Goal: Transaction & Acquisition: Download file/media

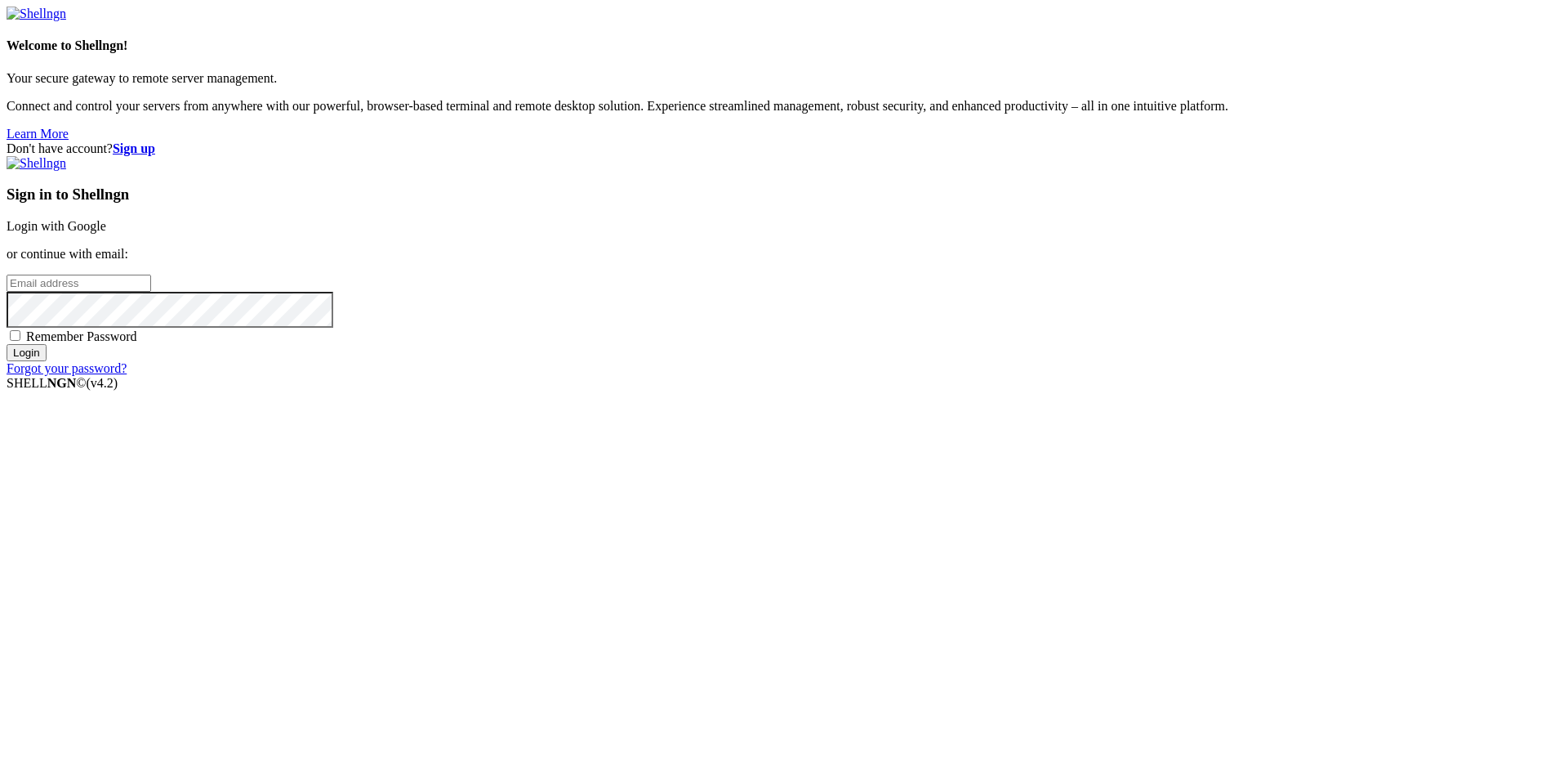
type input "[EMAIL_ADDRESS][DOMAIN_NAME]"
click at [47, 361] on input "Login" at bounding box center [27, 352] width 40 height 18
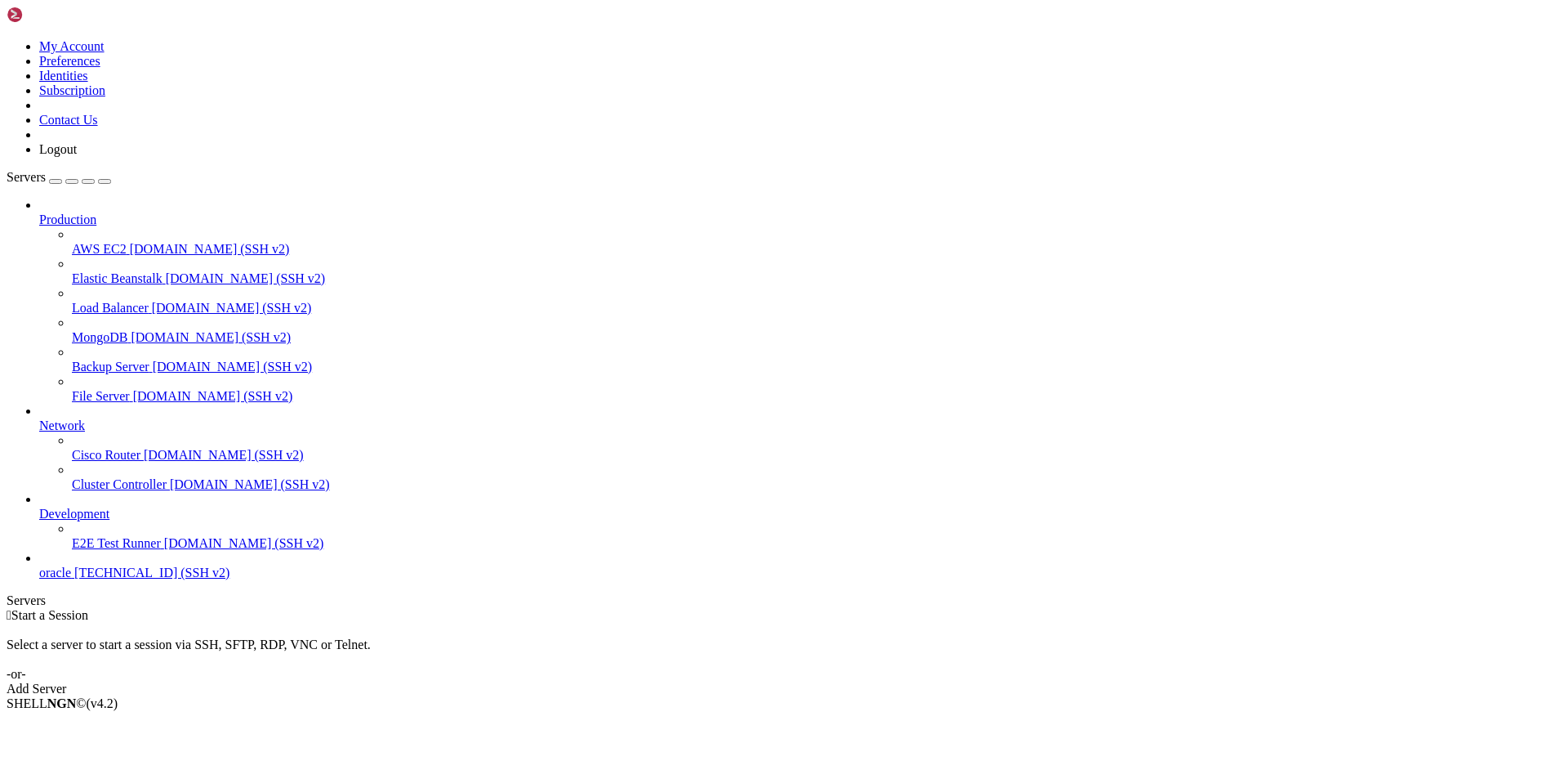
click at [71, 580] on span "oracle" at bounding box center [55, 572] width 32 height 14
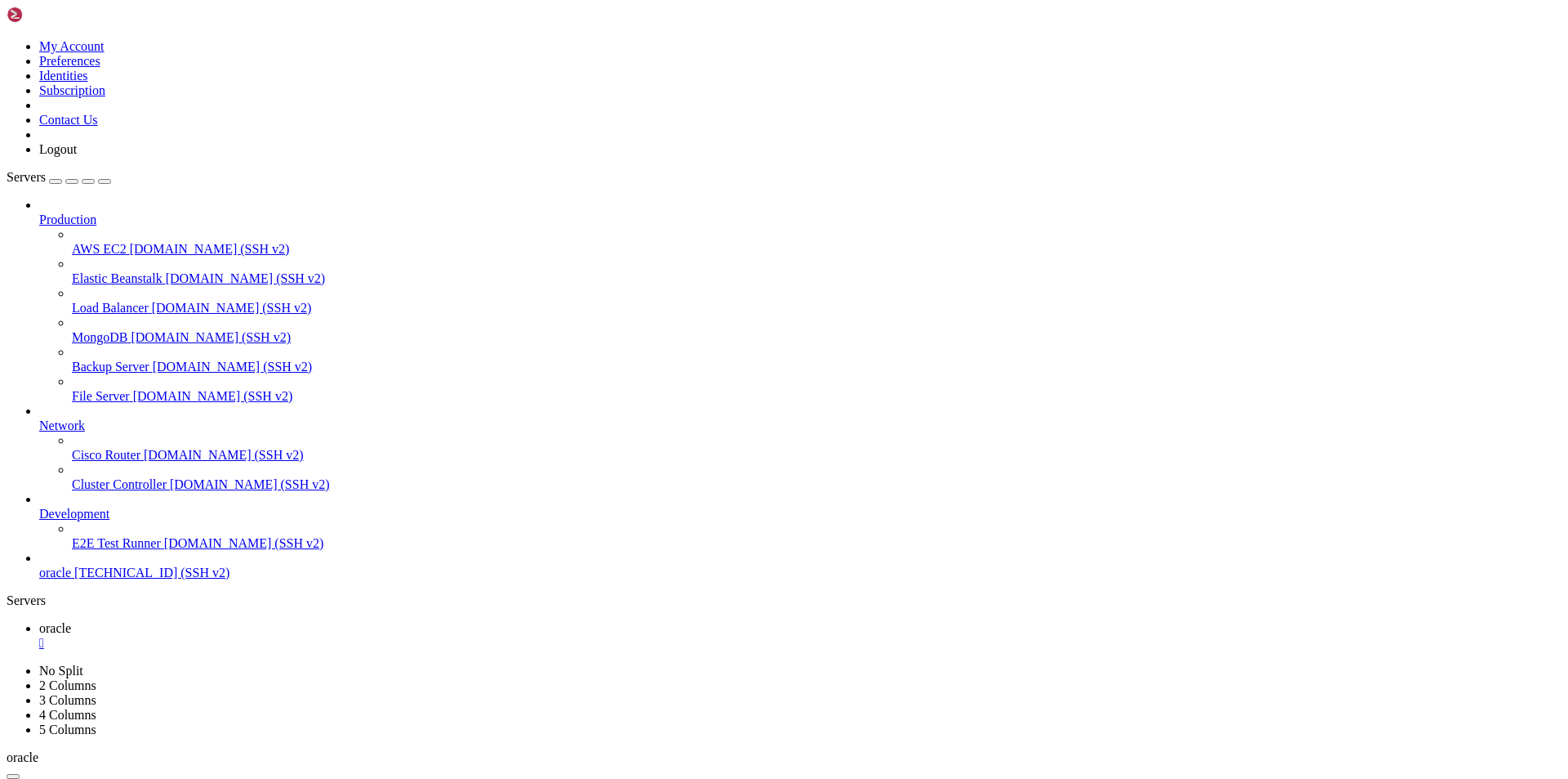
scroll to position [278, 0]
drag, startPoint x: 917, startPoint y: 1561, endPoint x: 31, endPoint y: 1353, distance: 910.1
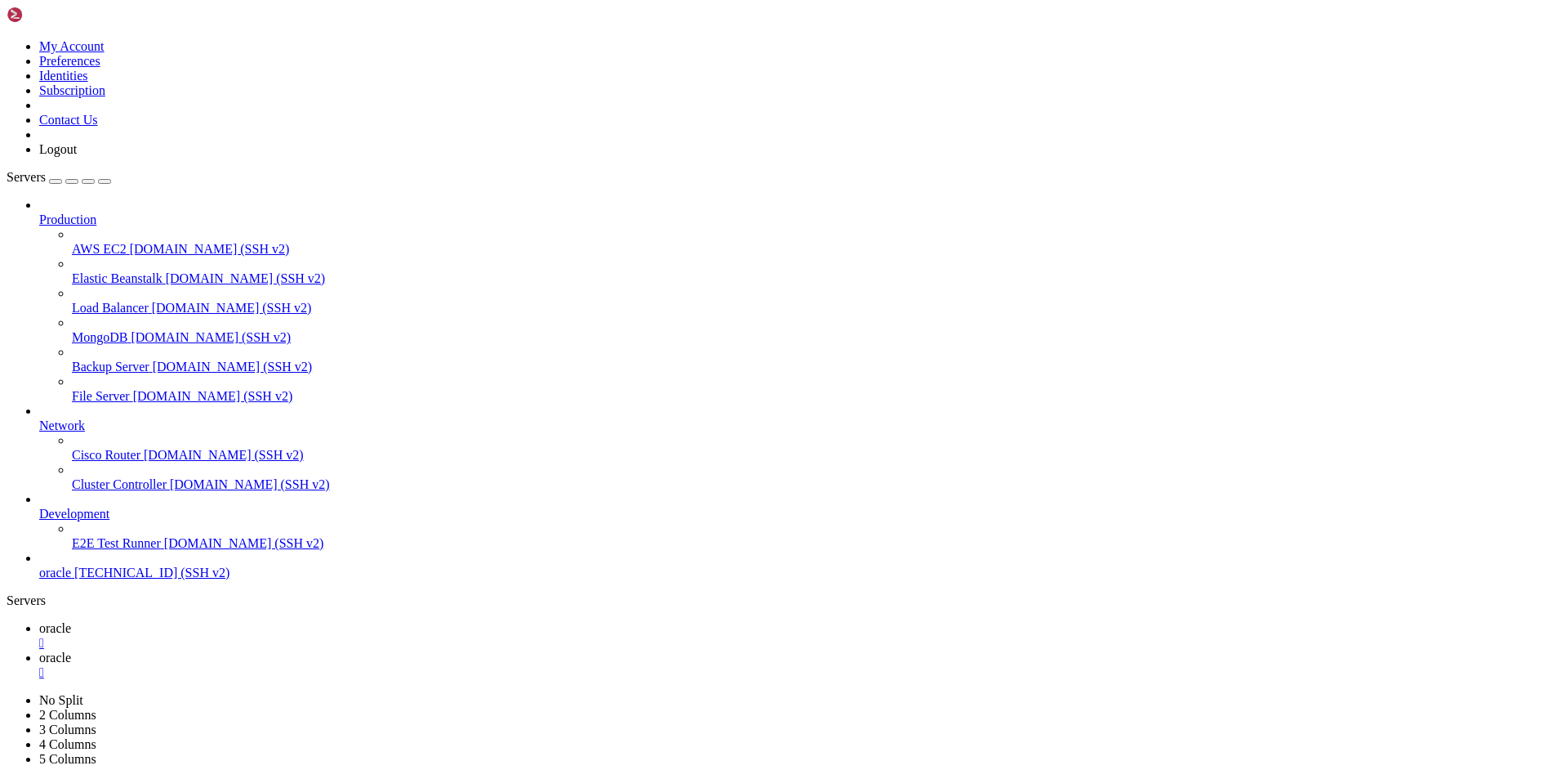
type input "/home/ubuntu/nodejs/screenshots"
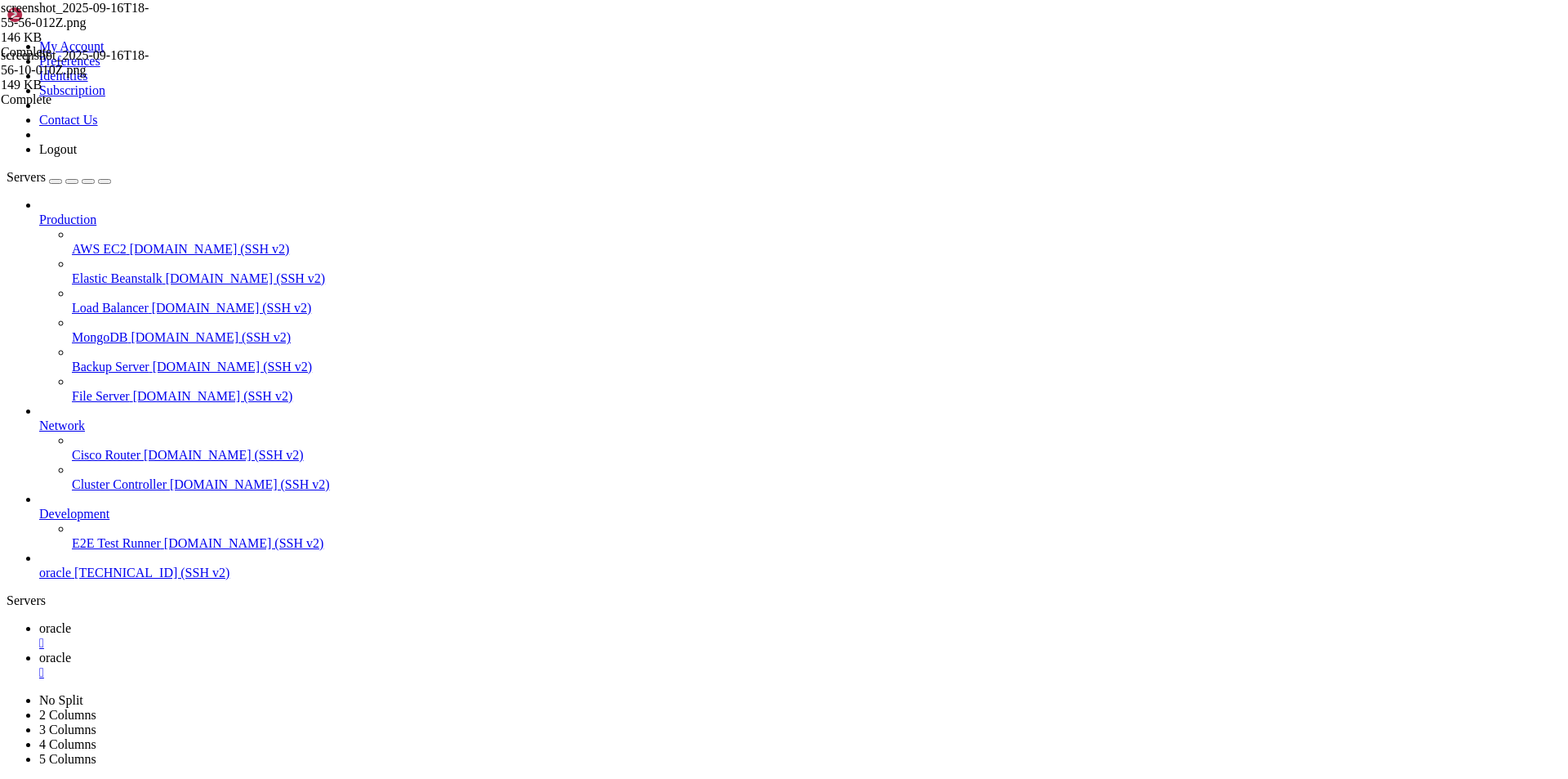
click at [148, 124] on span "screenshot_2025-09-16T18-55-56-012Z.png" at bounding box center [74, 110] width 148 height 28
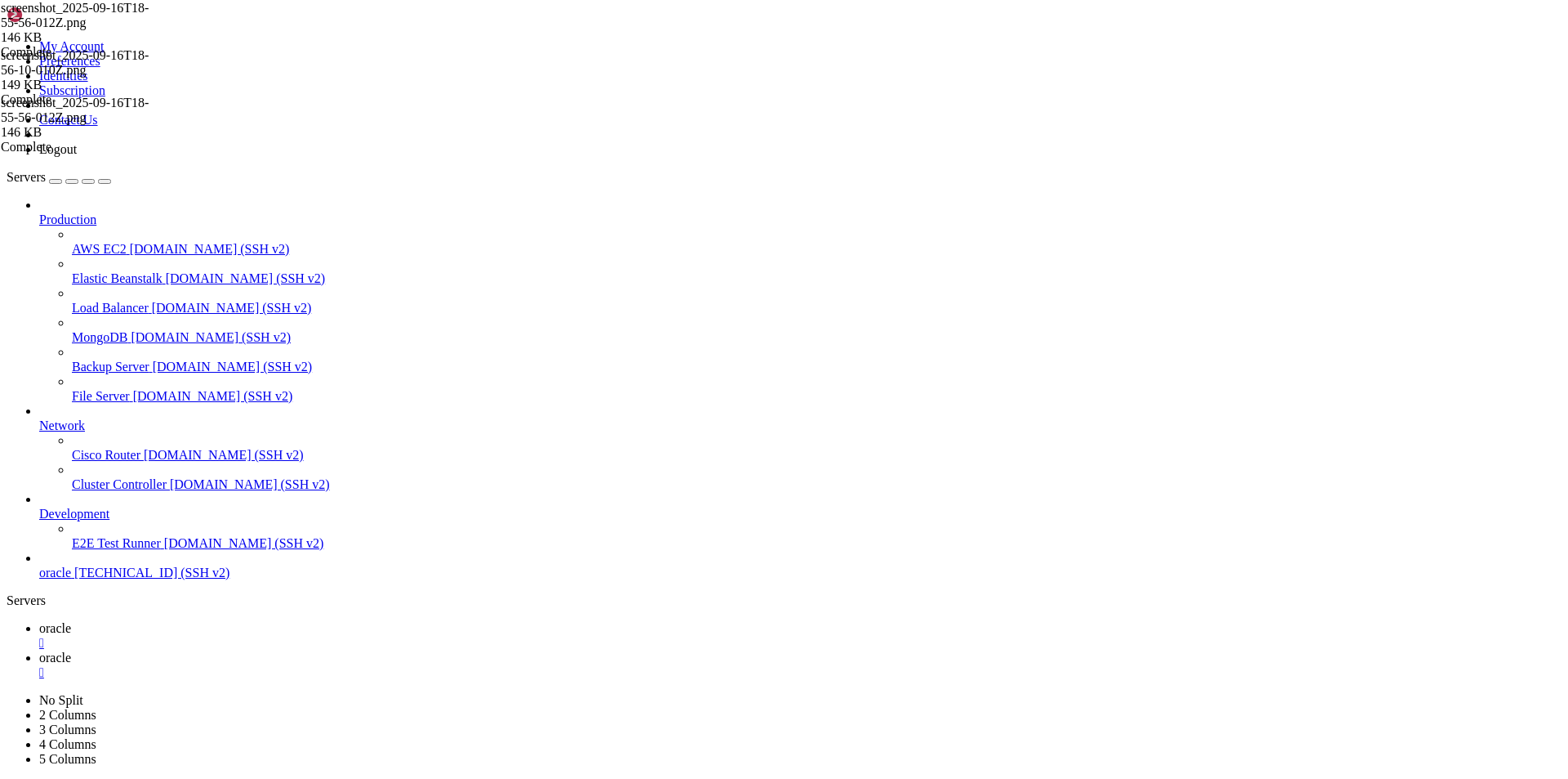
click at [71, 621] on span "oracle" at bounding box center [55, 627] width 32 height 14
